Goal: Understand process/instructions: Learn how to perform a task or action

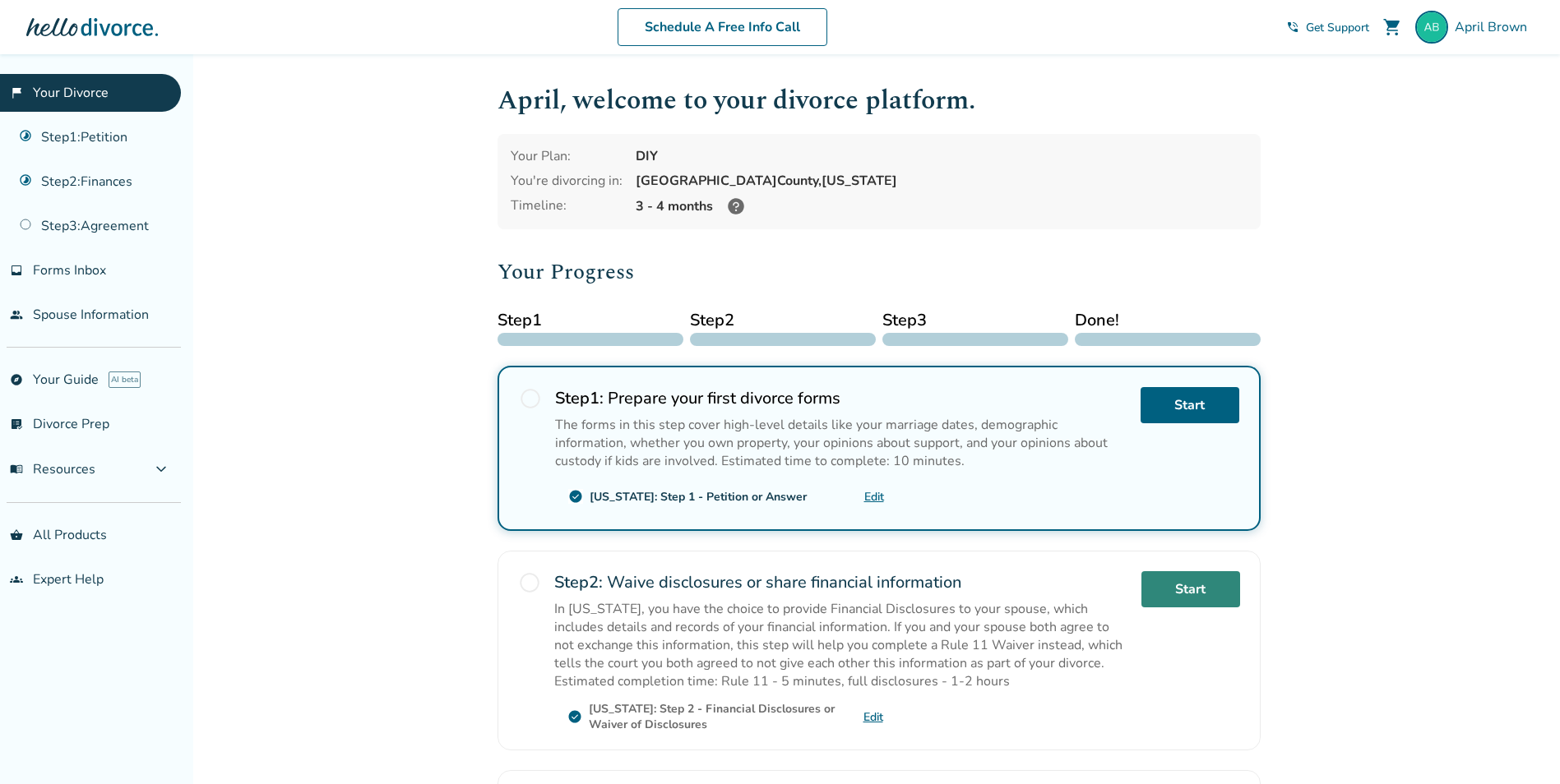
click at [1188, 594] on link "Start" at bounding box center [1190, 590] width 99 height 37
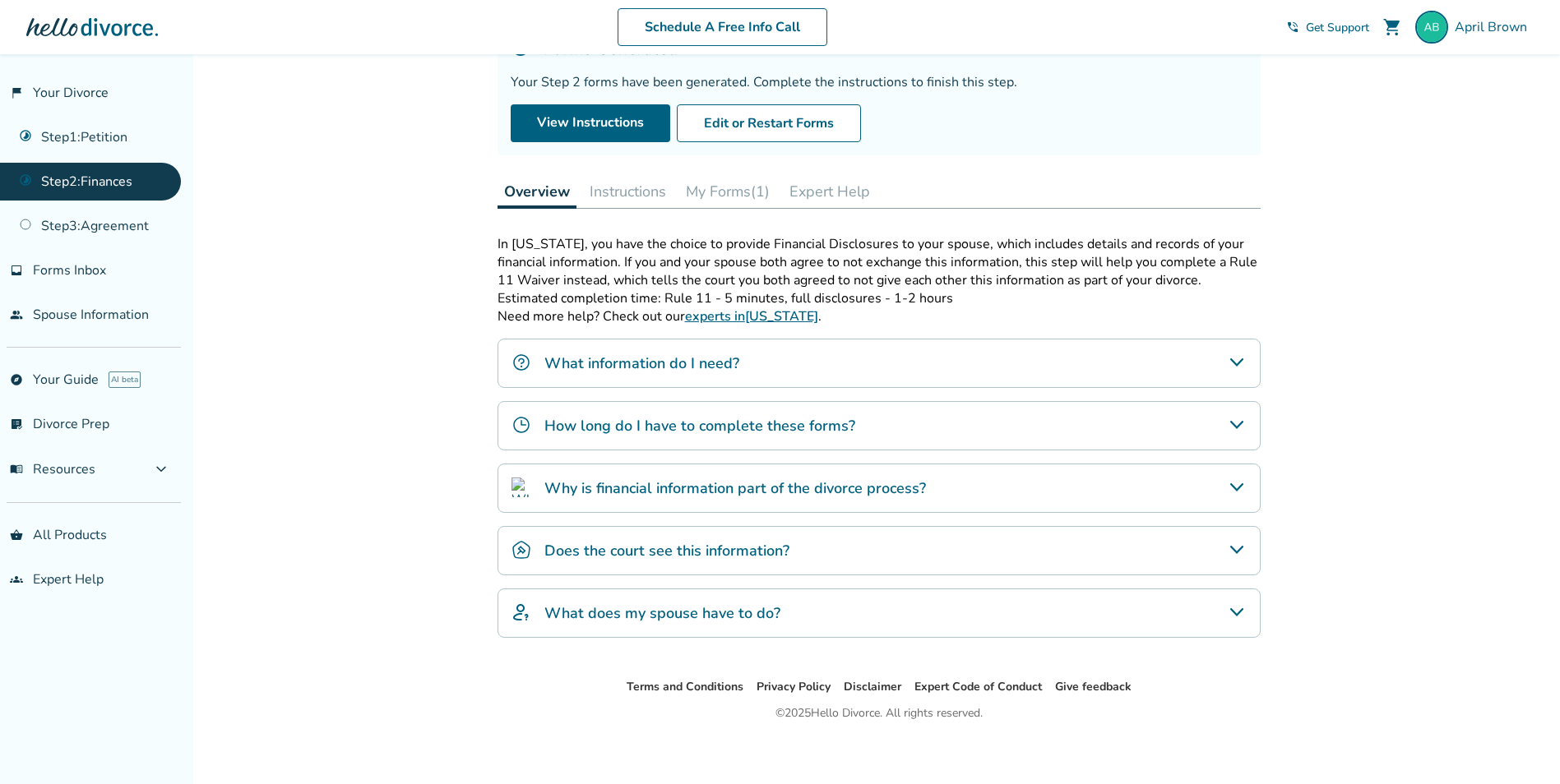
scroll to position [142, 0]
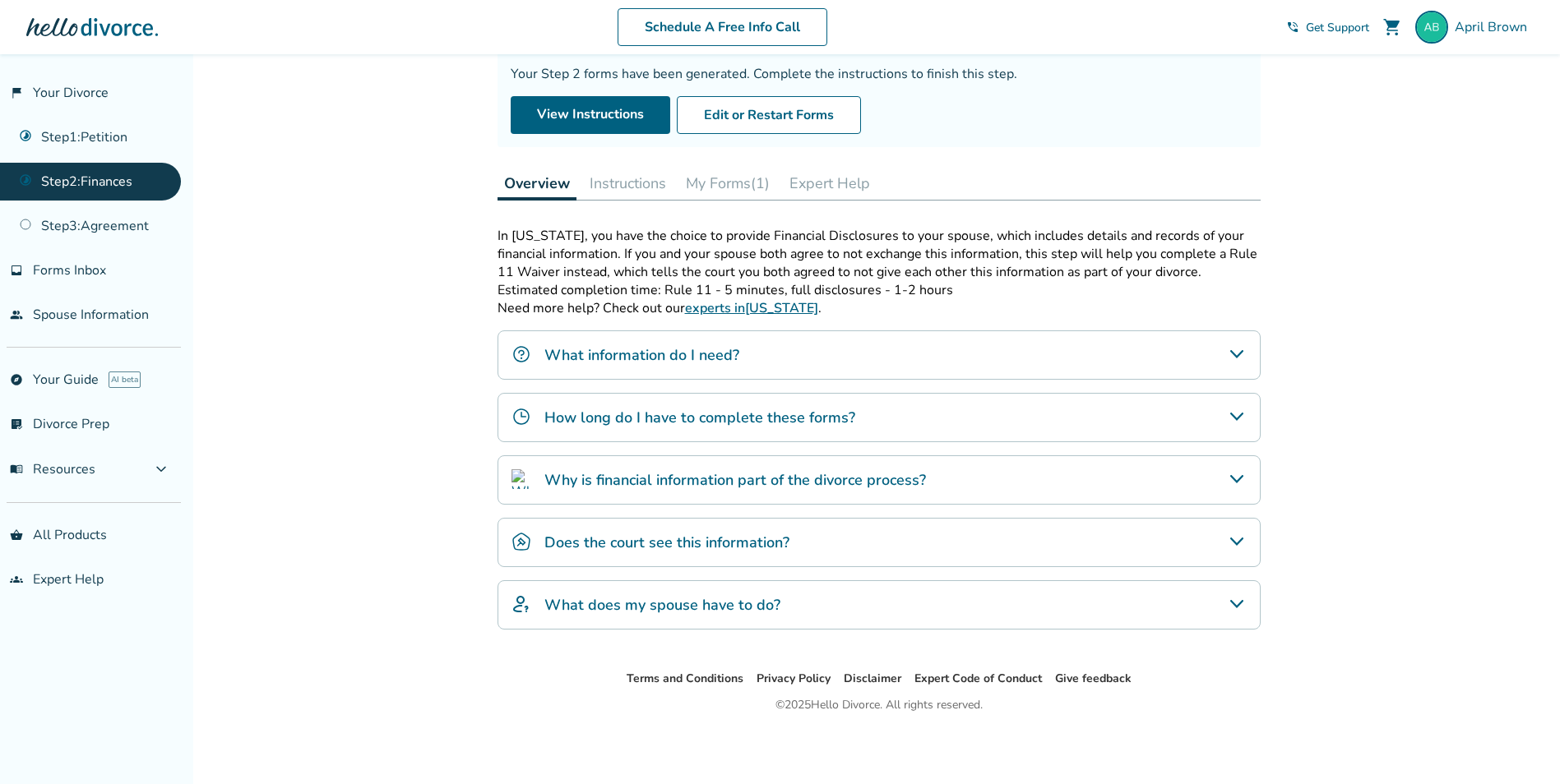
click at [721, 543] on h4 "Does the court see this information?" at bounding box center [666, 542] width 245 height 22
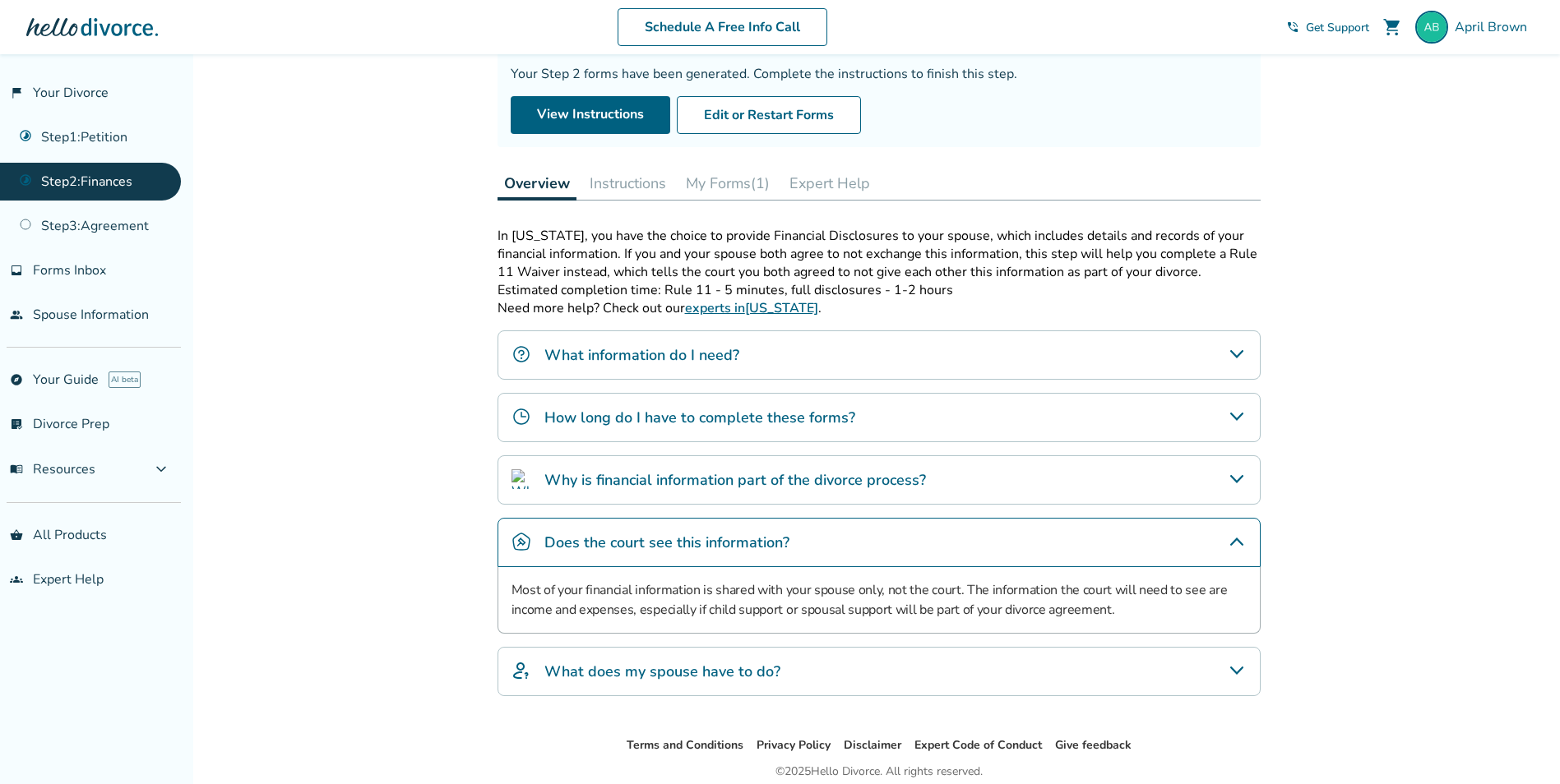
click at [733, 487] on h4 "Why is financial information part of the divorce process?" at bounding box center [734, 480] width 381 height 22
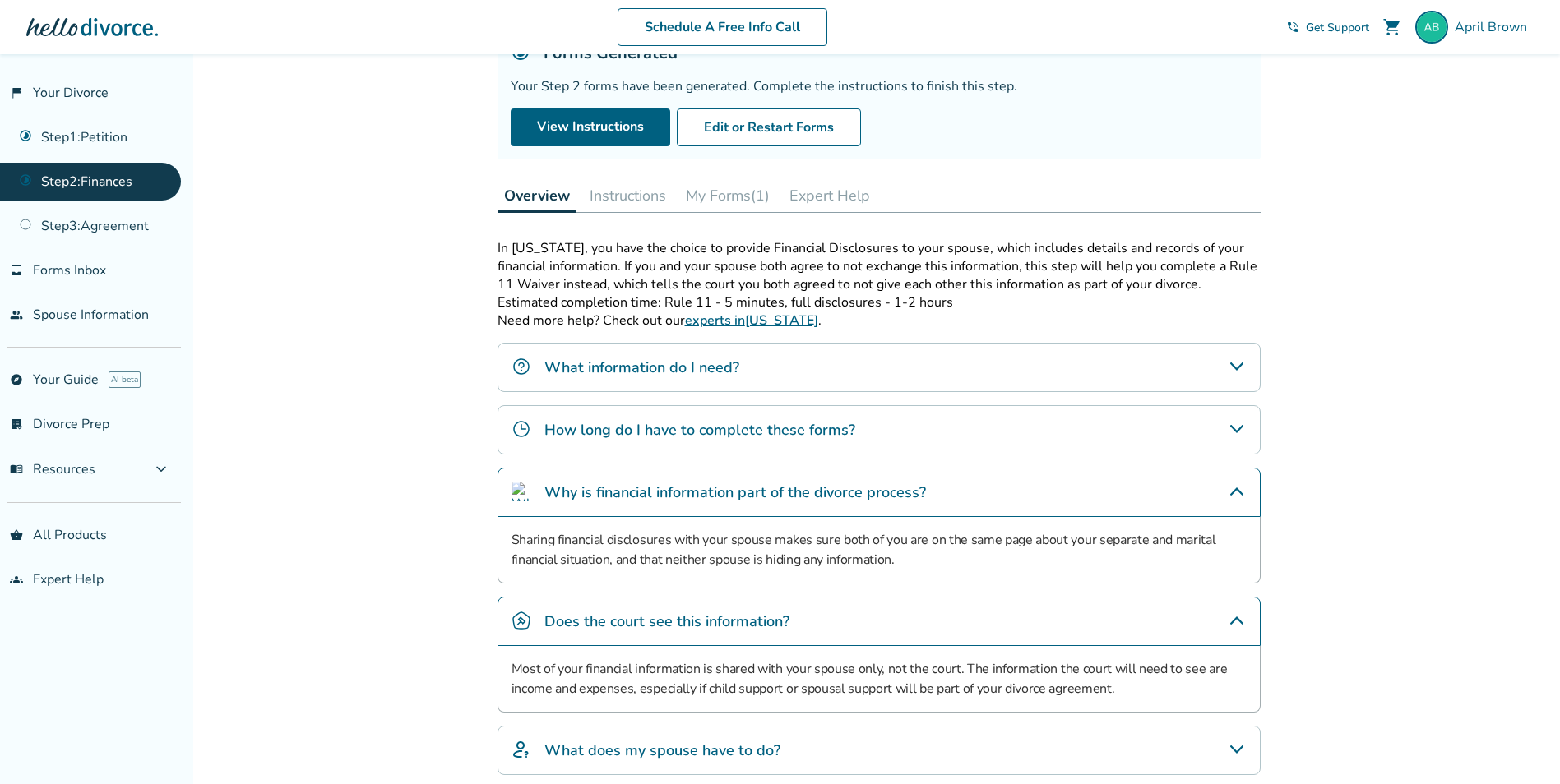
scroll to position [0, 0]
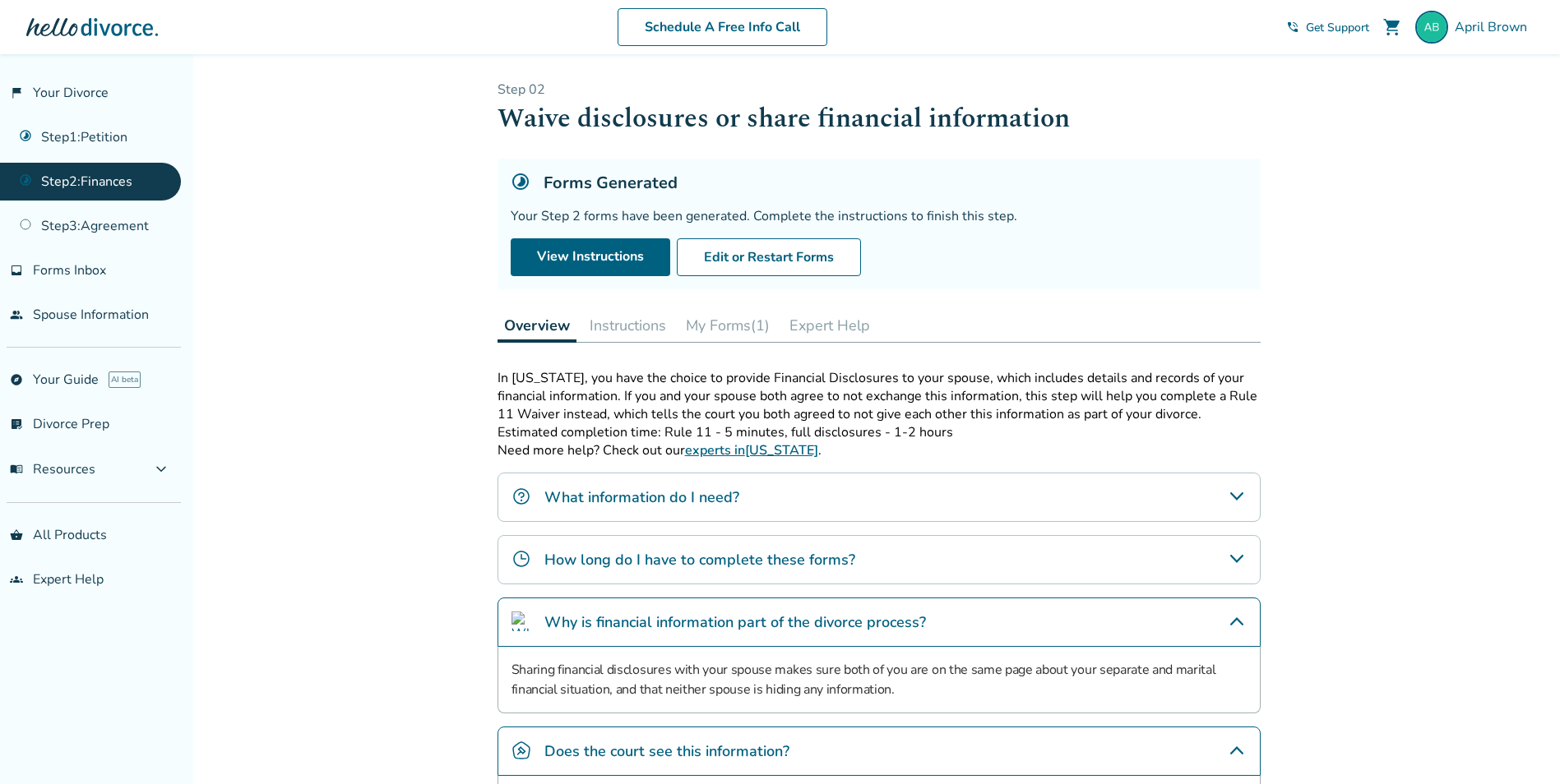
click at [615, 328] on button "Instructions" at bounding box center [628, 326] width 90 height 33
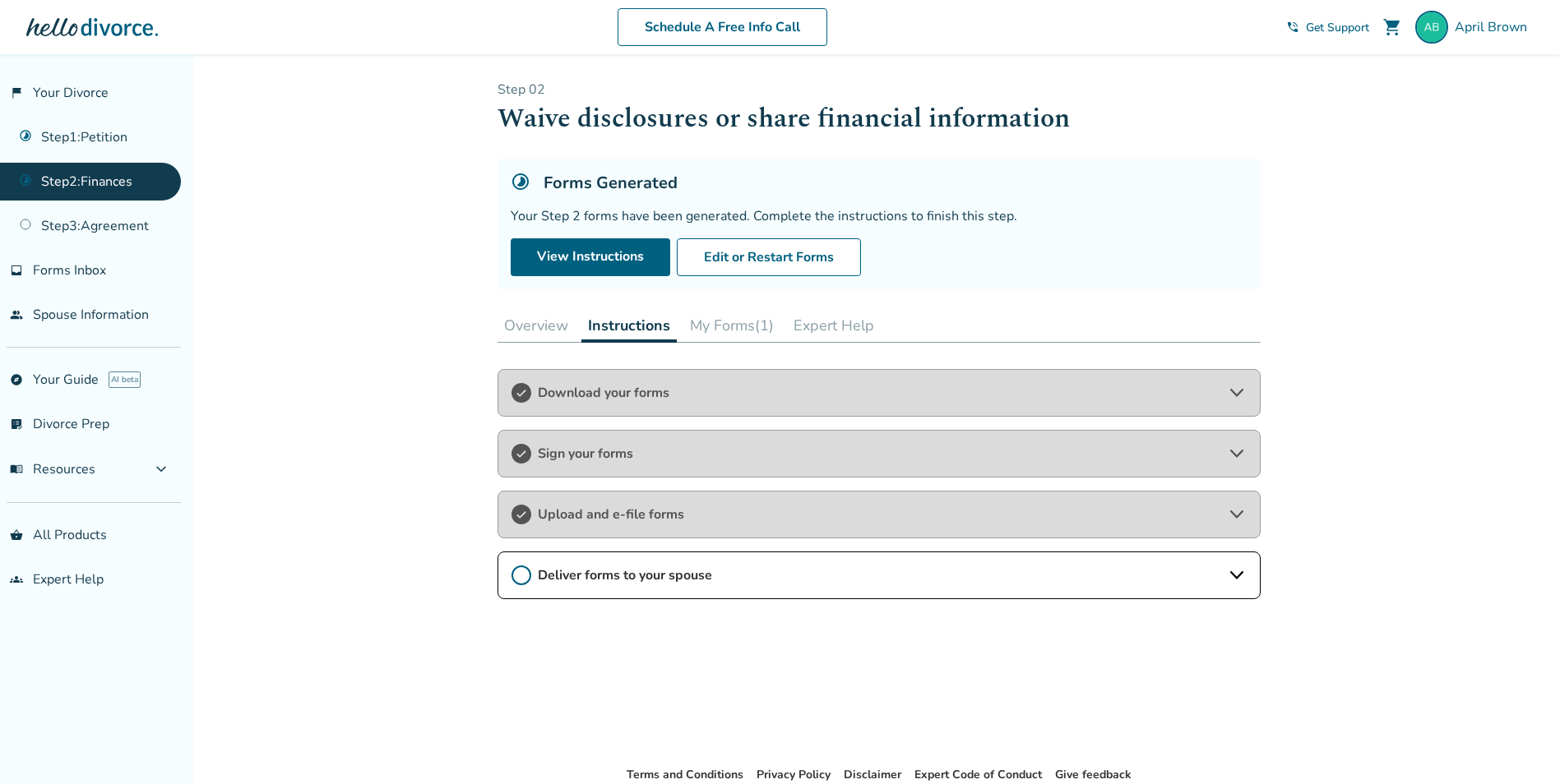
click at [590, 394] on span "Download your forms" at bounding box center [878, 393] width 682 height 18
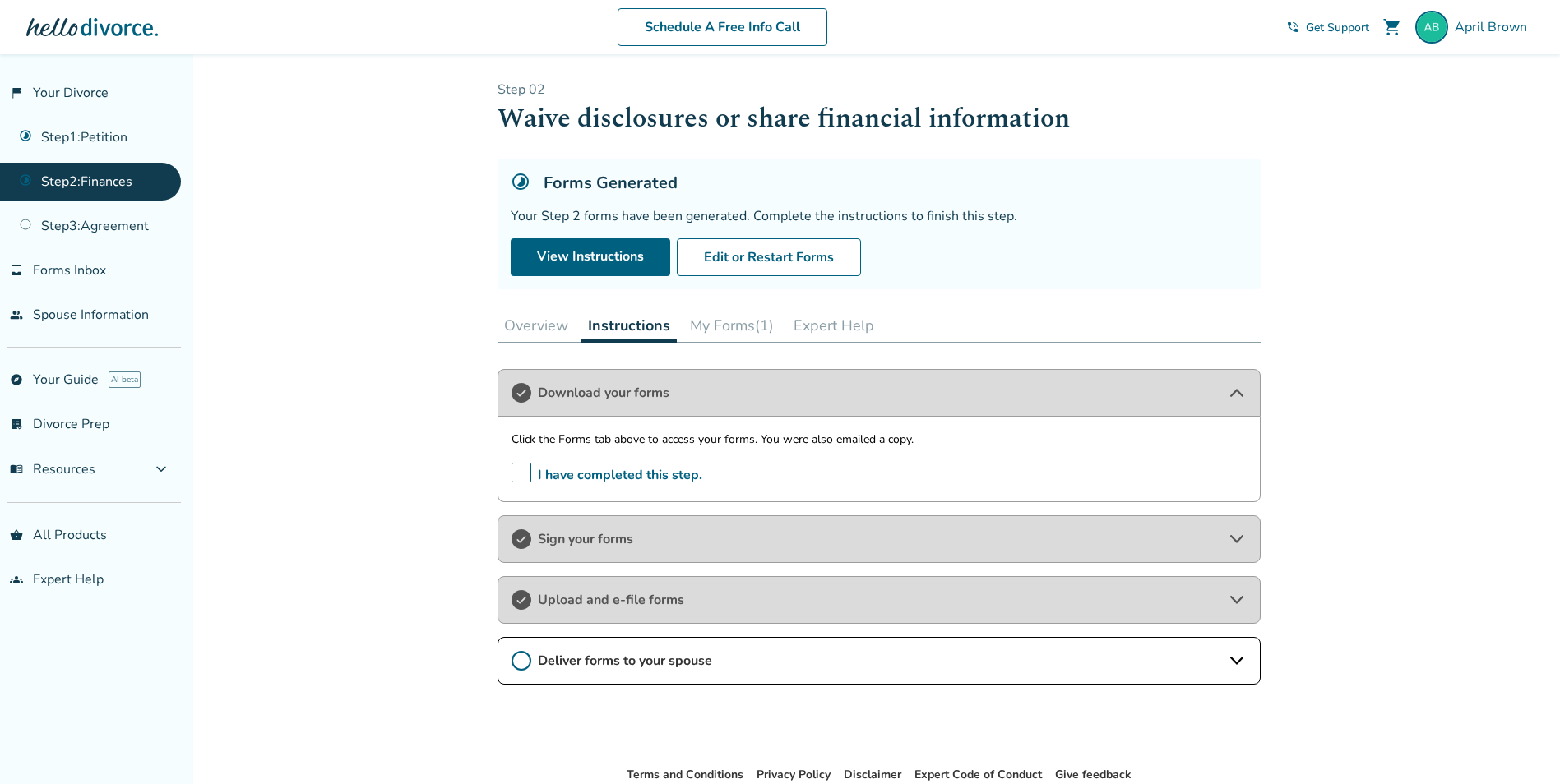
click at [542, 543] on span "Sign your forms" at bounding box center [878, 539] width 682 height 18
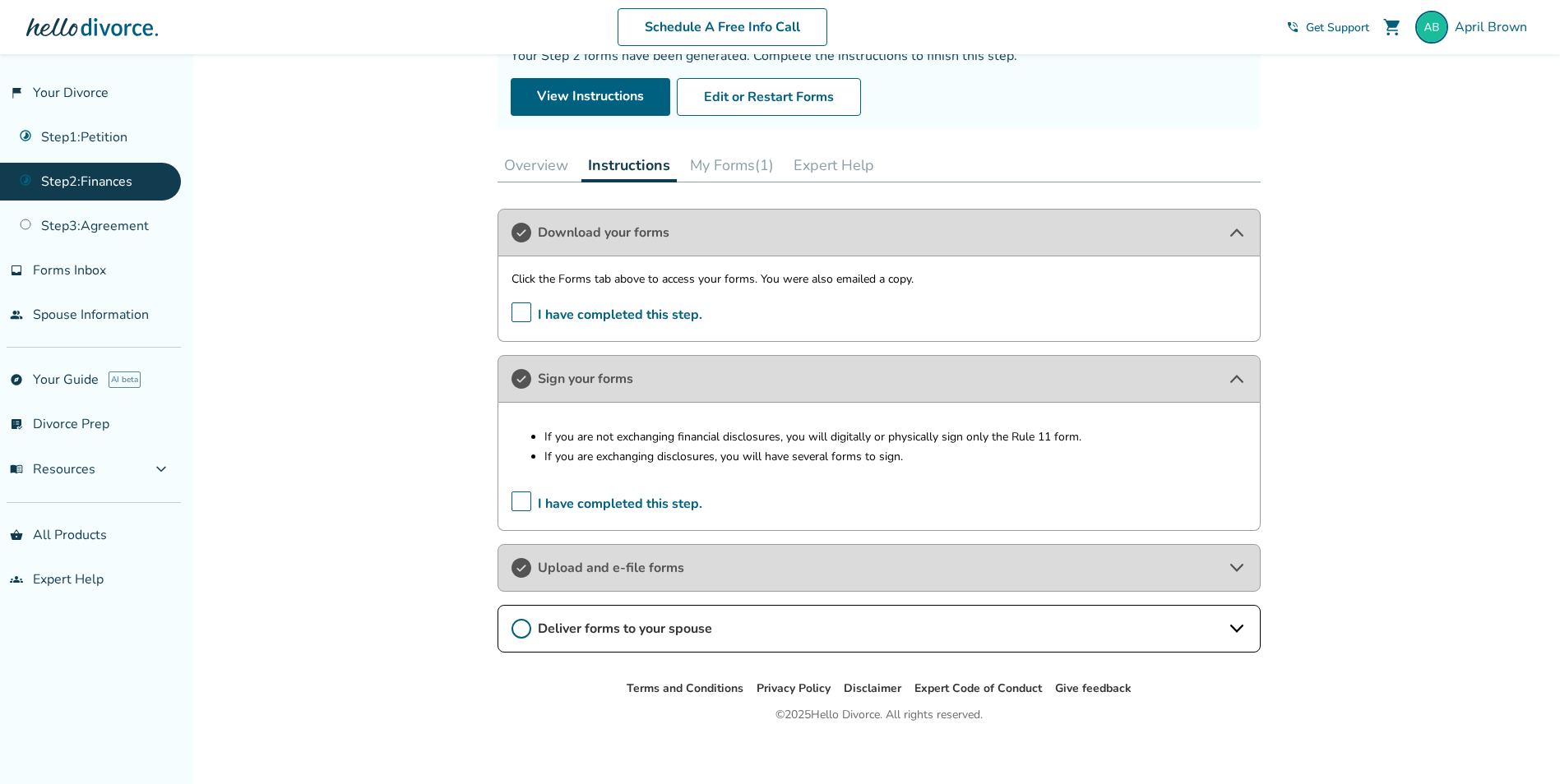
scroll to position [170, 0]
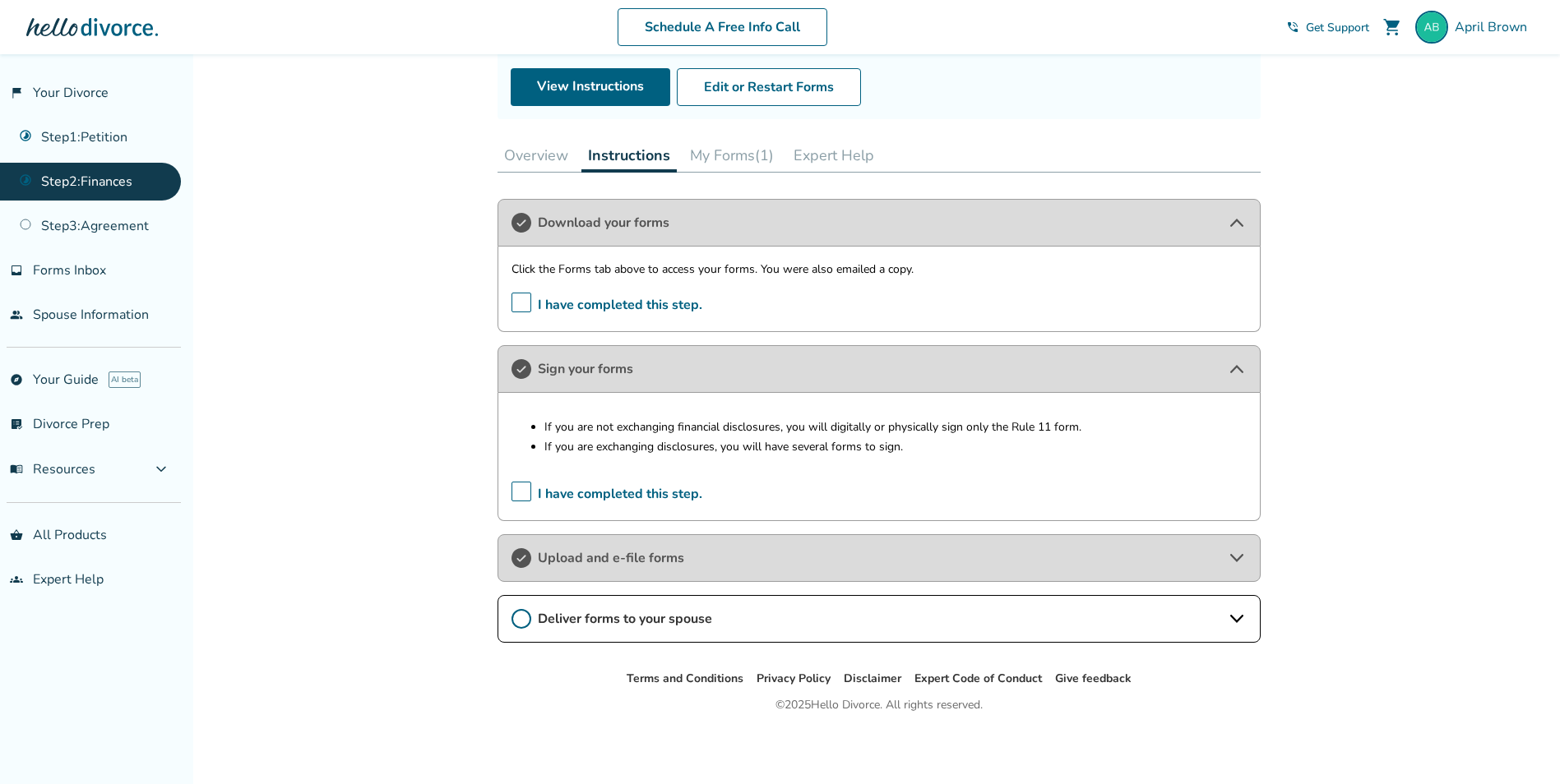
click at [547, 556] on span "Upload and e-file forms" at bounding box center [878, 558] width 682 height 18
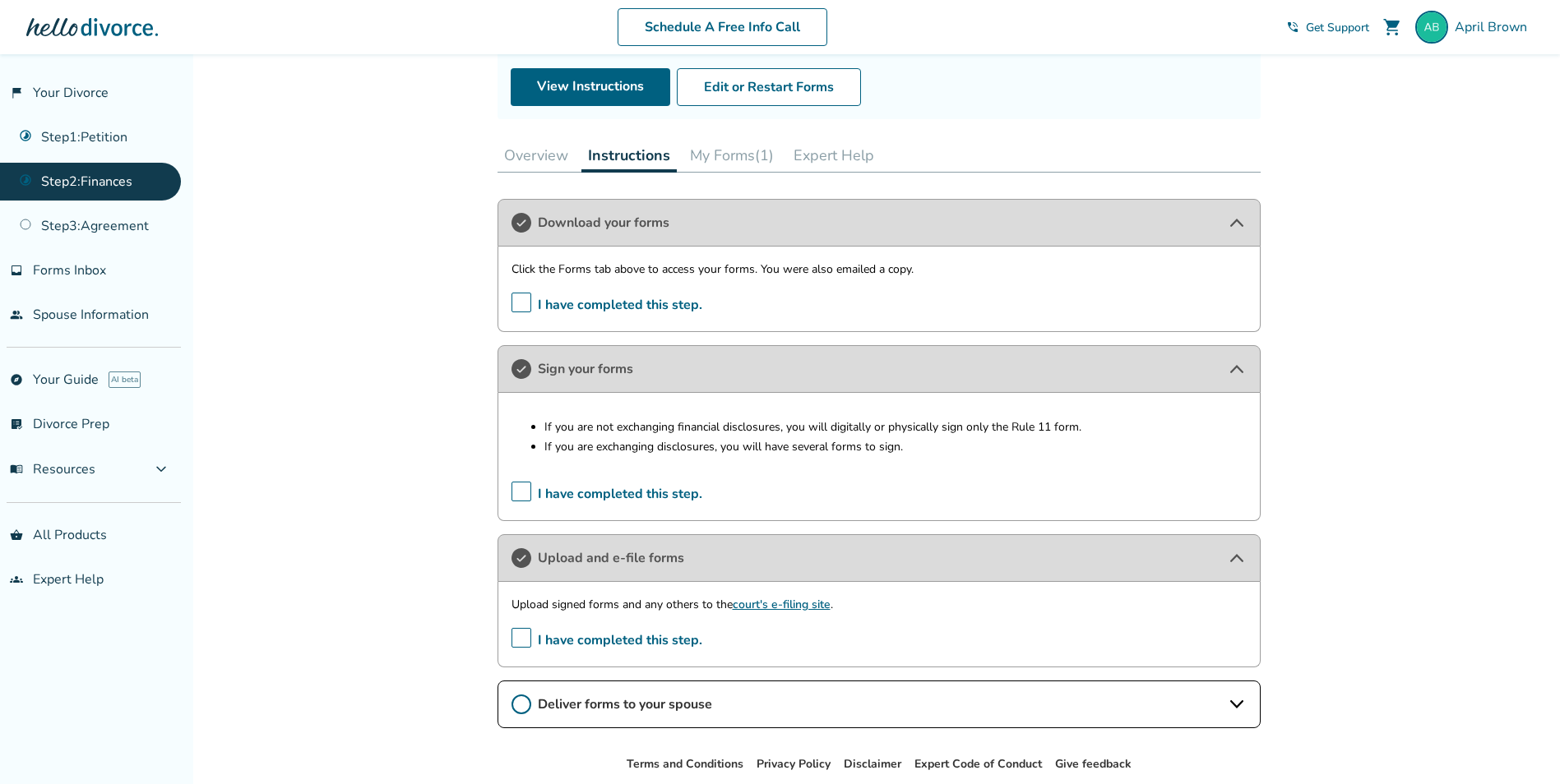
click at [773, 605] on link "court's e-filing site" at bounding box center [782, 605] width 98 height 16
click at [758, 604] on link "court's e-filing site" at bounding box center [782, 605] width 98 height 16
